Goal: Task Accomplishment & Management: Check status

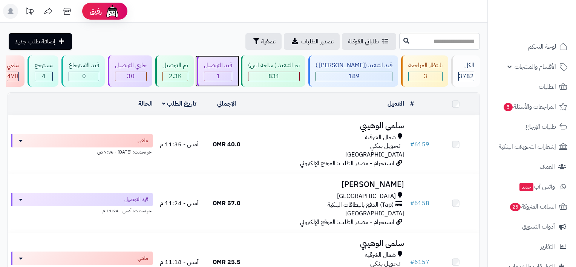
click at [232, 74] on div "1" at bounding box center [218, 76] width 28 height 9
